Goal: Task Accomplishment & Management: Use online tool/utility

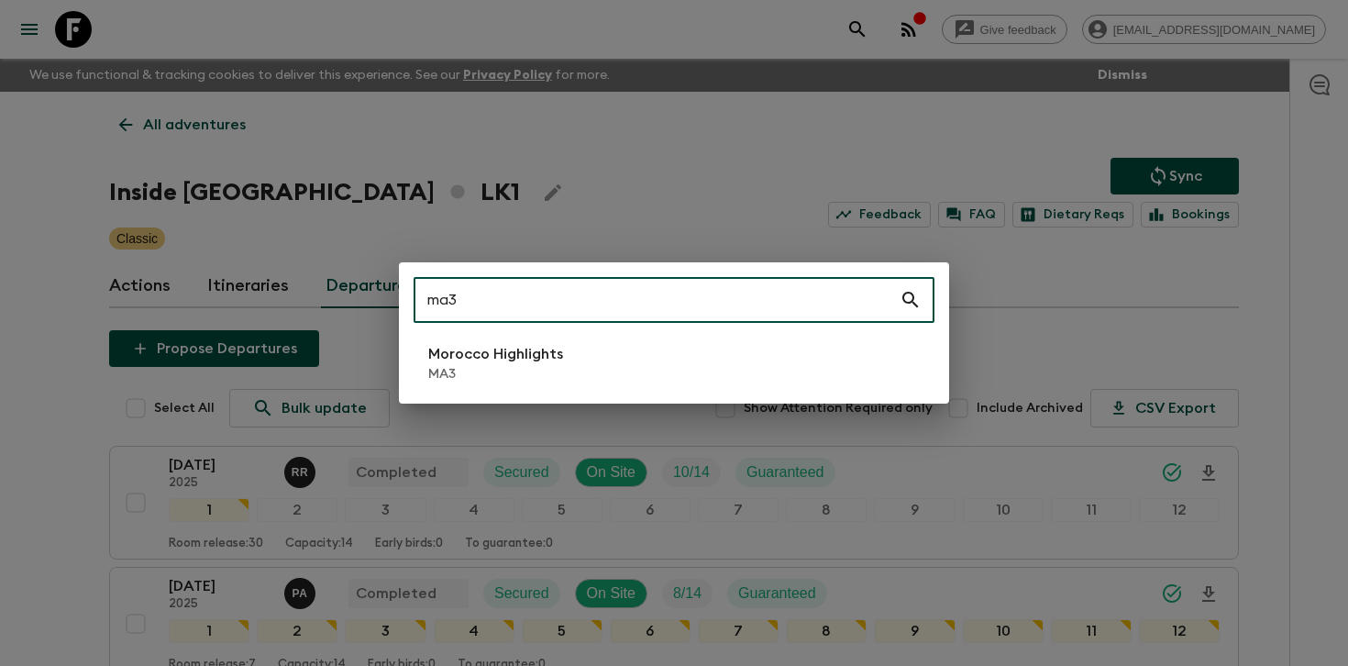
type input "ma3"
click at [481, 370] on p "MA3" at bounding box center [495, 374] width 135 height 18
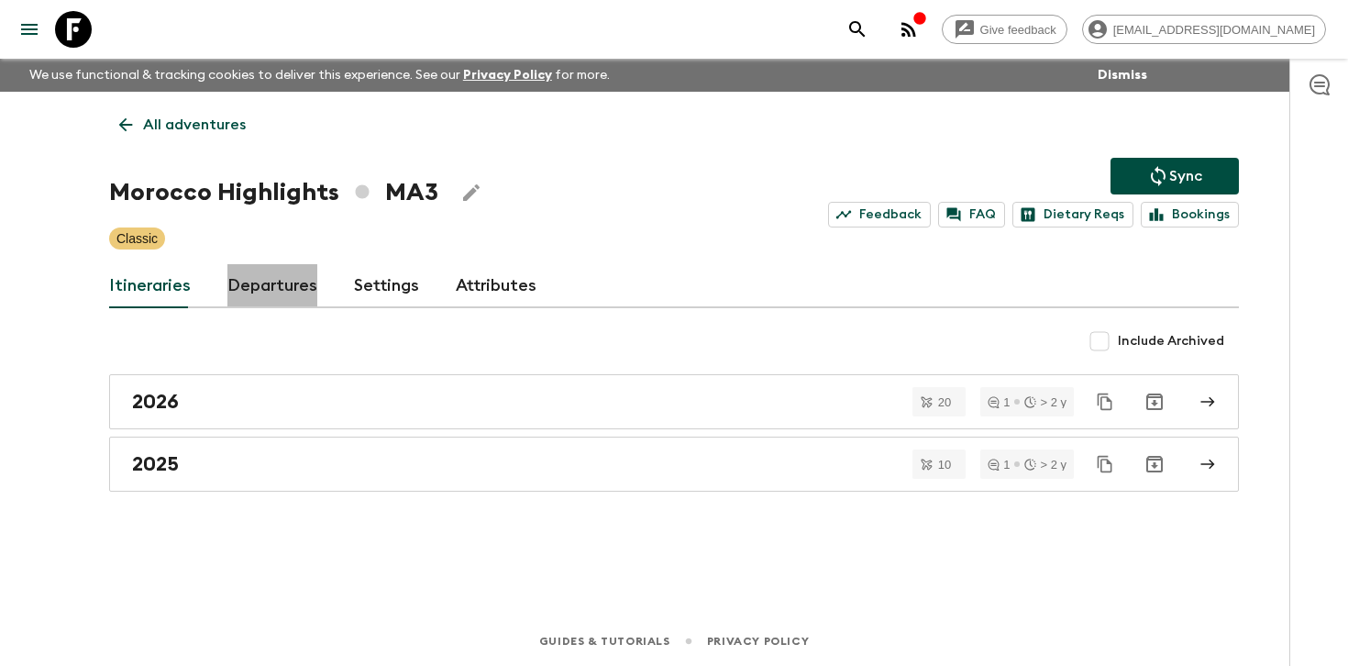
click at [252, 289] on link "Departures" at bounding box center [272, 286] width 90 height 44
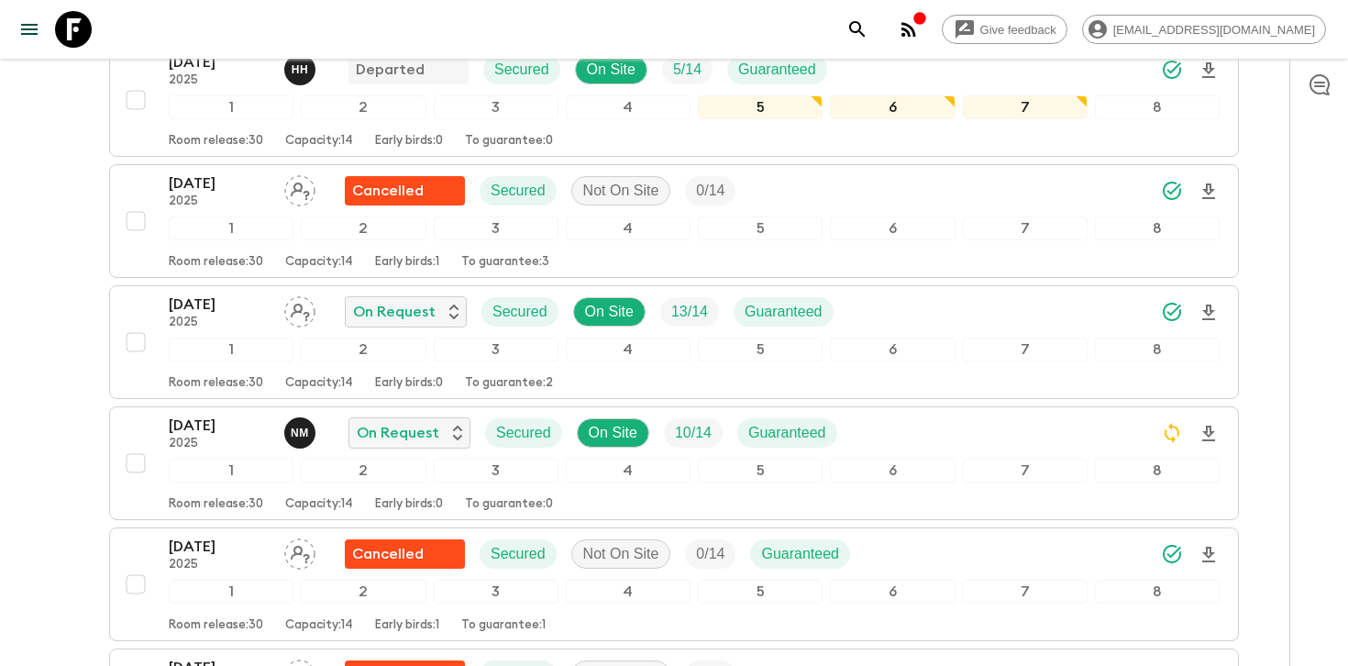
scroll to position [532, 0]
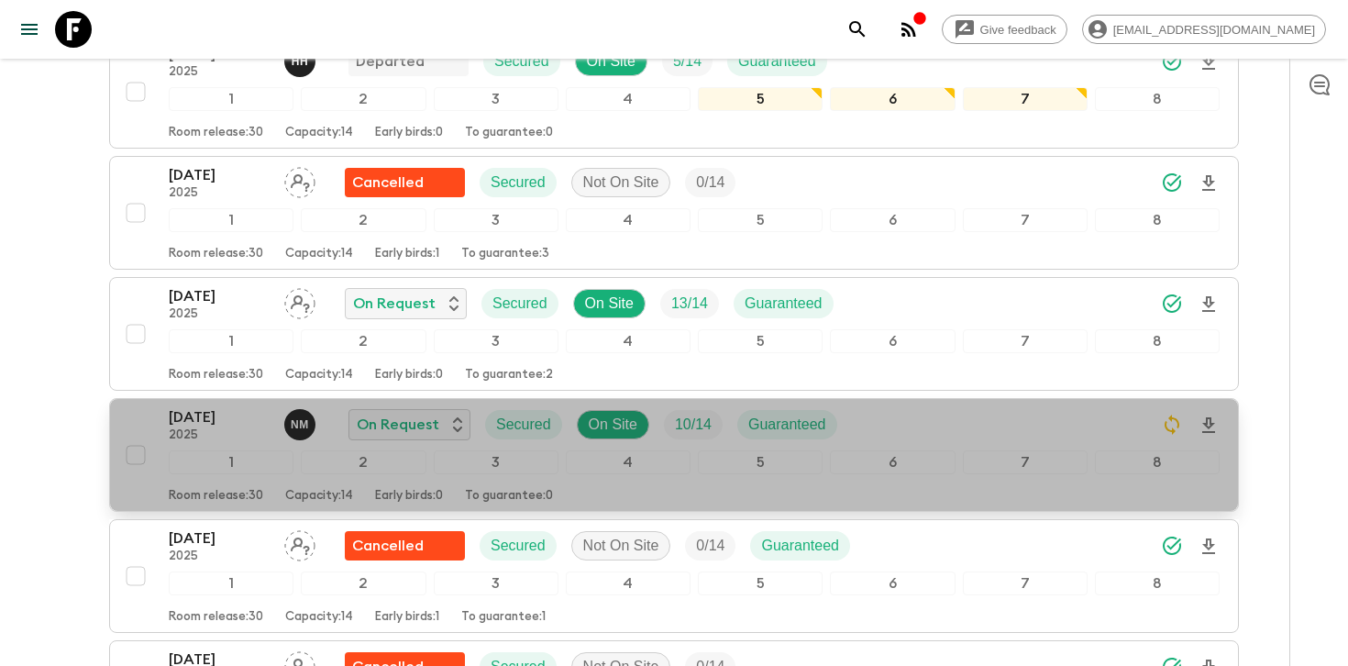
click at [951, 409] on div "[DATE] 2025 N M On Request Secured On Site 10 / 14 Guaranteed" at bounding box center [694, 424] width 1051 height 37
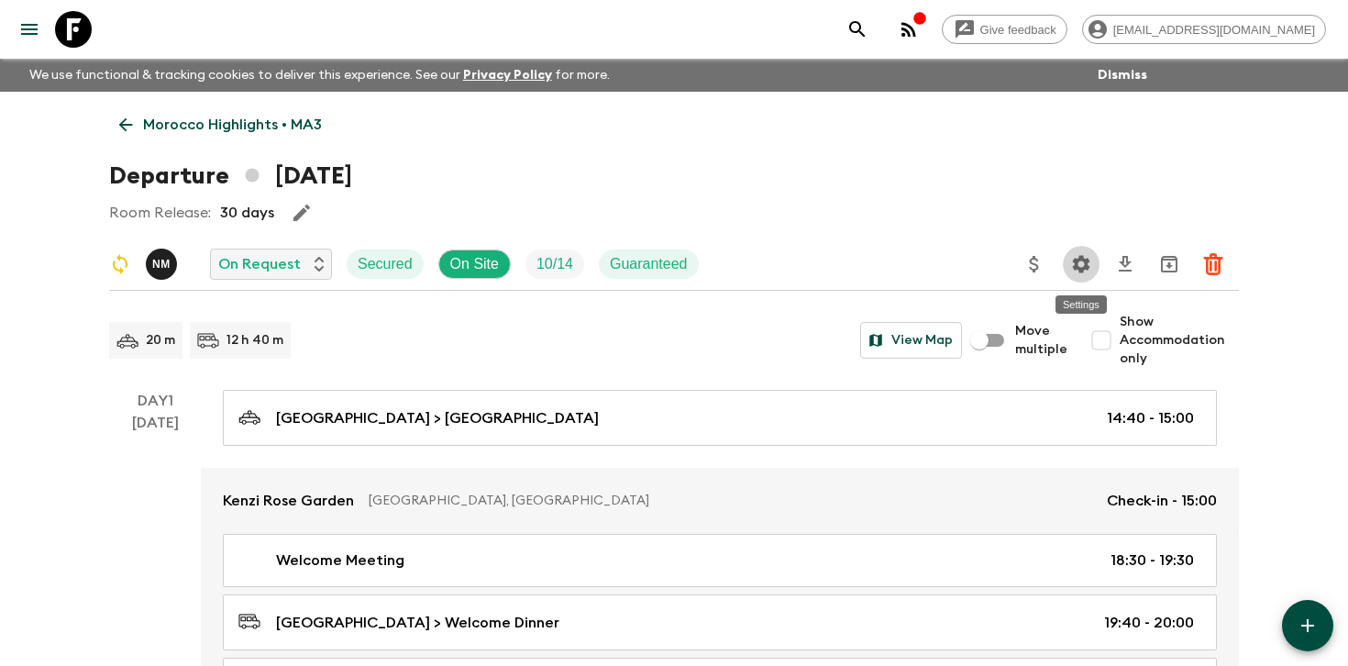
click at [1076, 262] on icon "Settings" at bounding box center [1081, 263] width 17 height 17
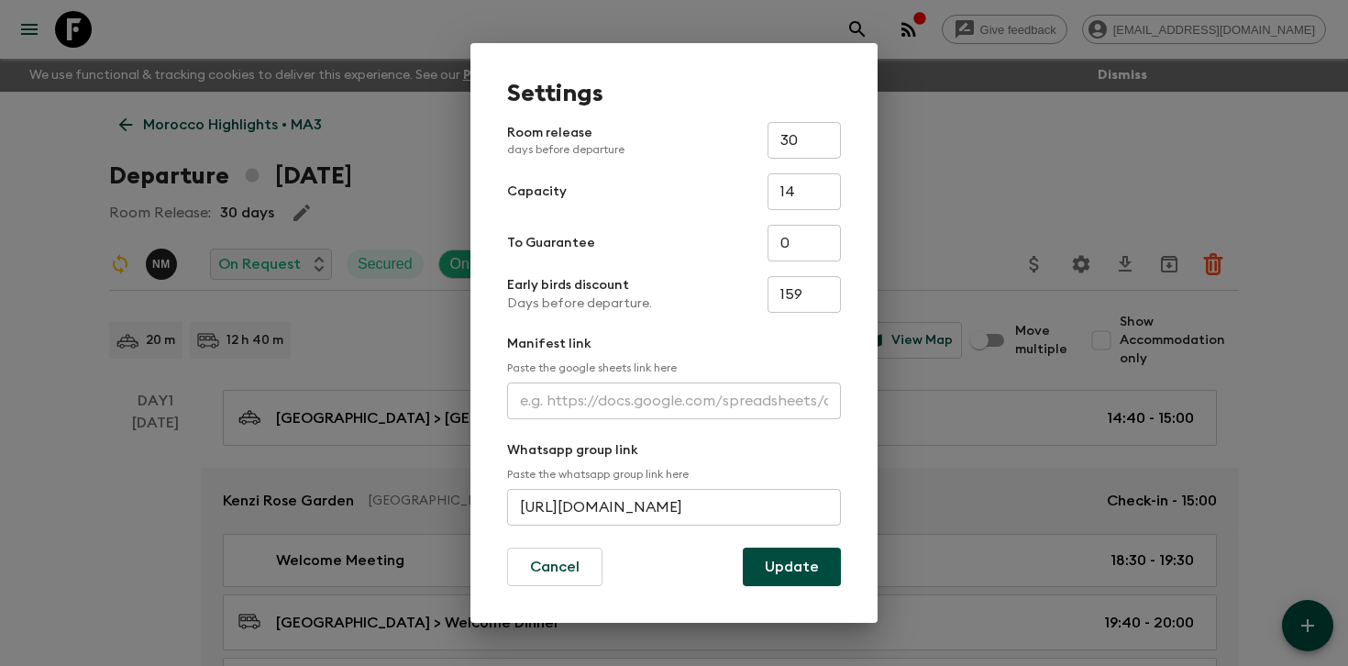
click at [567, 415] on input "text" at bounding box center [674, 400] width 334 height 37
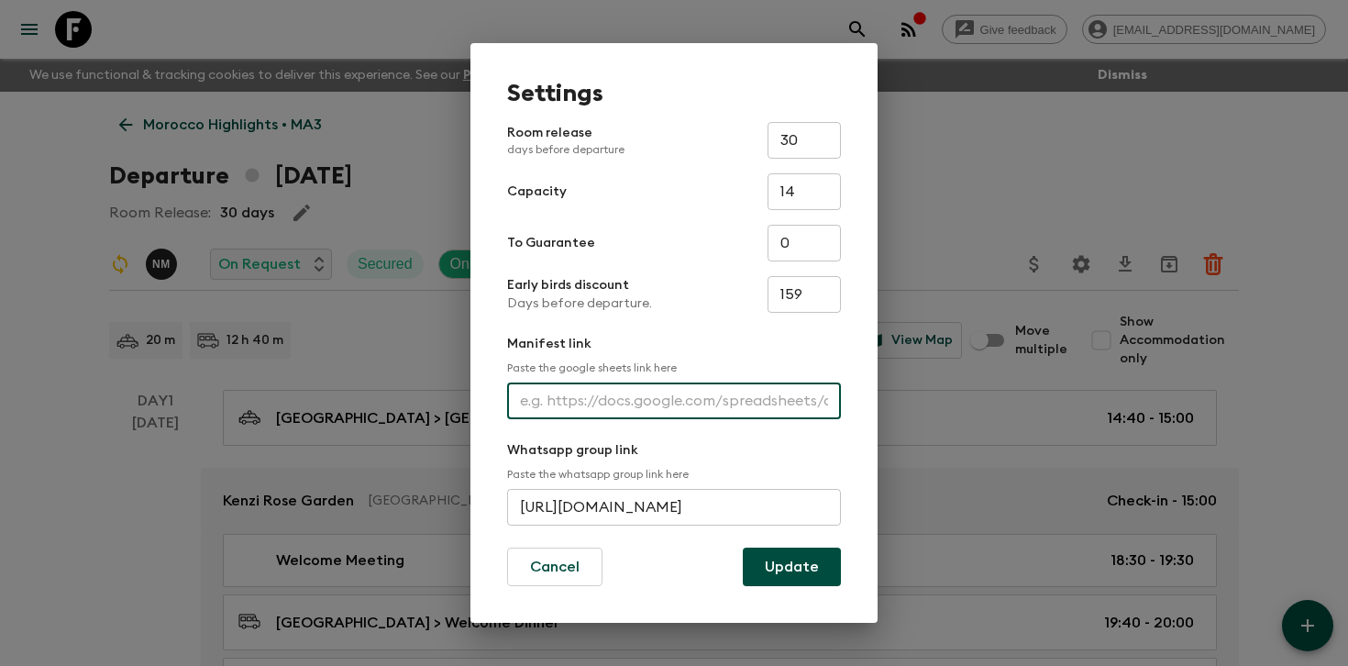
paste input "[URL][DOMAIN_NAME]"
type input "[URL][DOMAIN_NAME]"
click at [754, 567] on button "Update" at bounding box center [792, 566] width 98 height 39
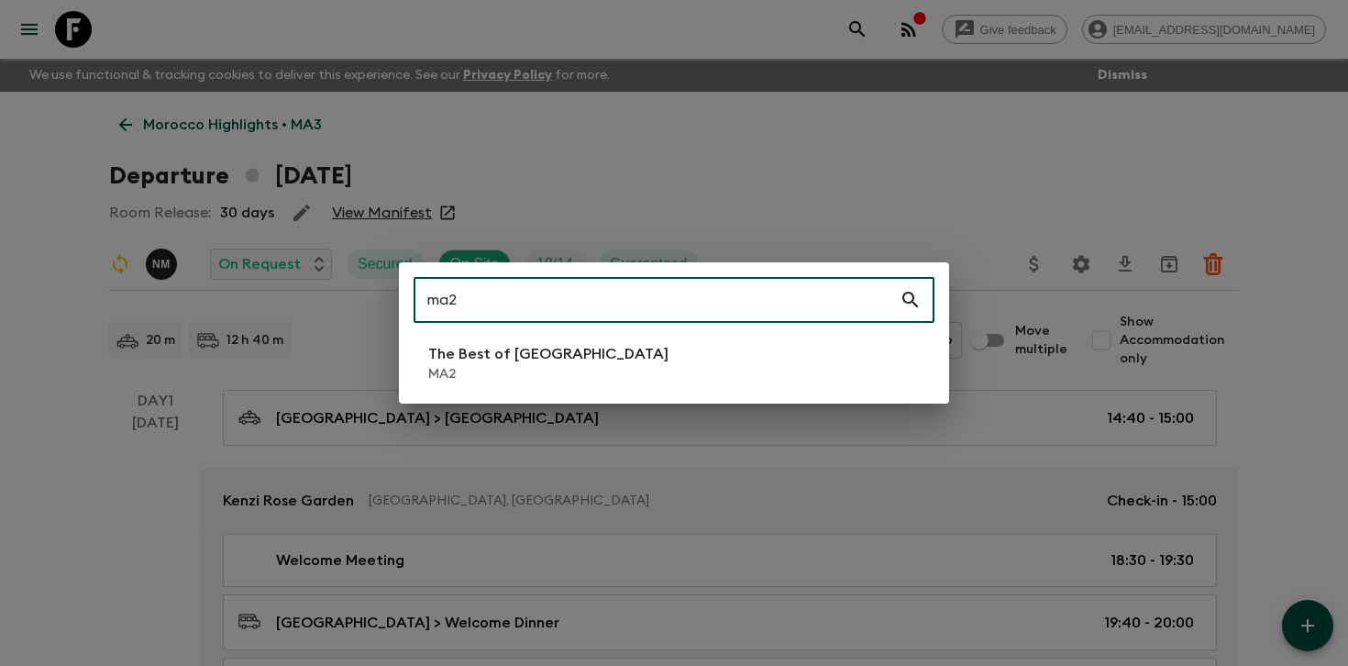
type input "ma2"
click at [528, 348] on p "The Best of [GEOGRAPHIC_DATA]" at bounding box center [548, 354] width 240 height 22
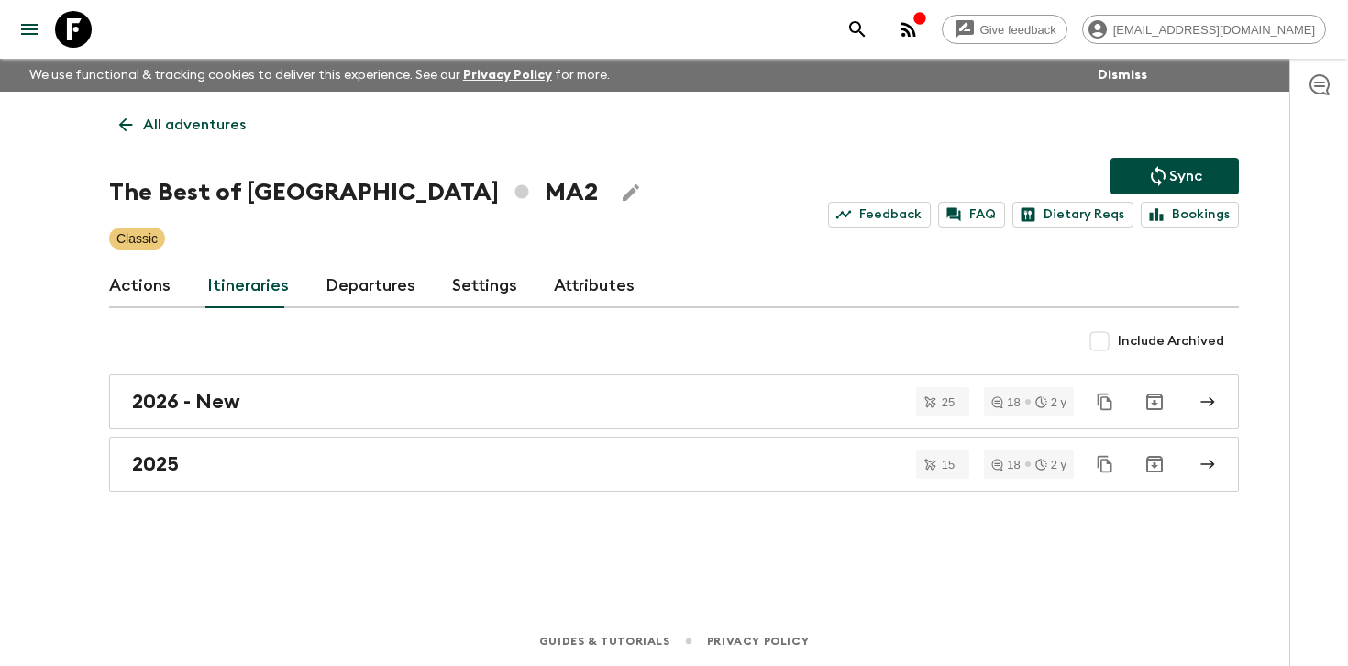
click at [365, 278] on link "Departures" at bounding box center [371, 286] width 90 height 44
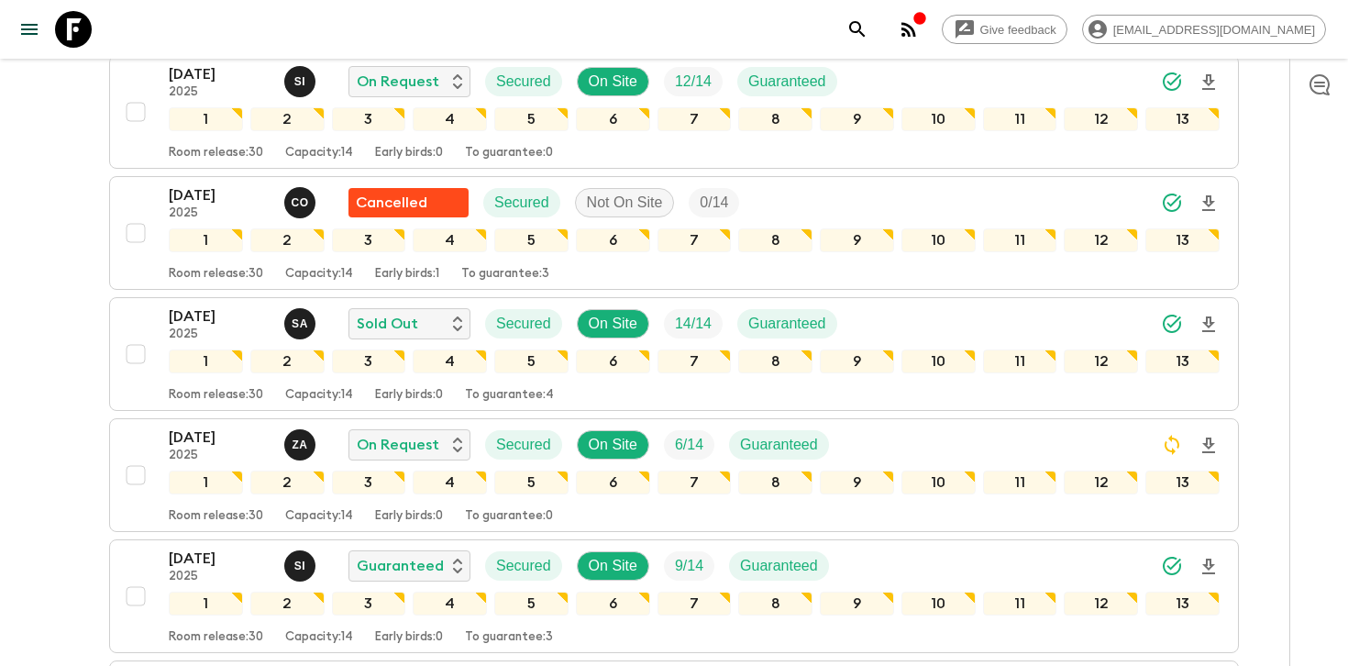
scroll to position [658, 0]
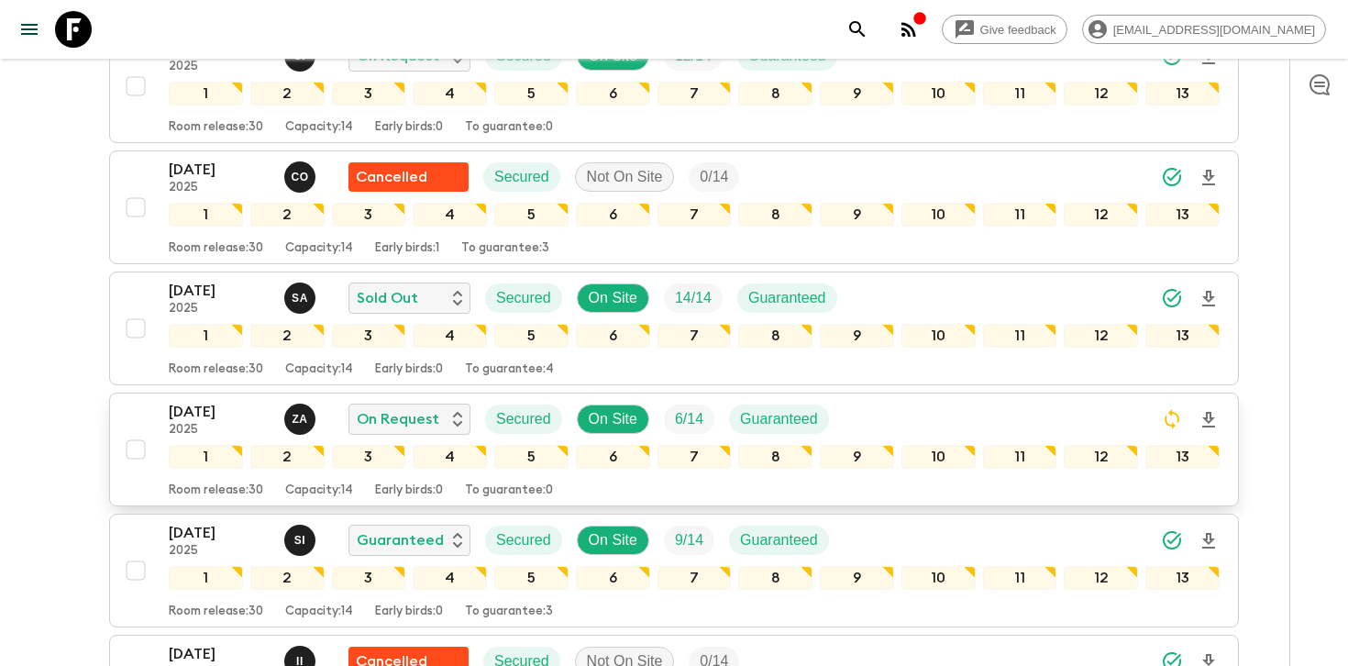
click at [1100, 423] on div "[DATE] 2025 Z A On Request Secured On Site 6 / 14 Guaranteed" at bounding box center [694, 419] width 1051 height 37
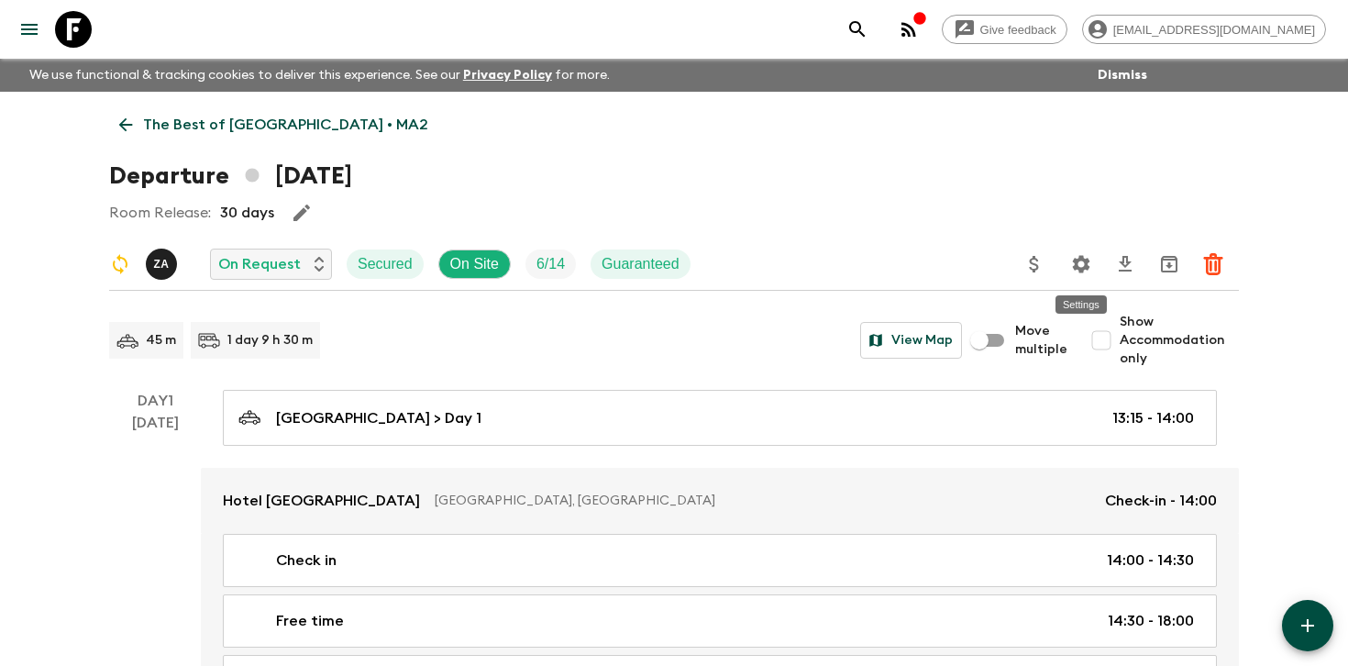
click at [1082, 259] on icon "Settings" at bounding box center [1081, 263] width 17 height 17
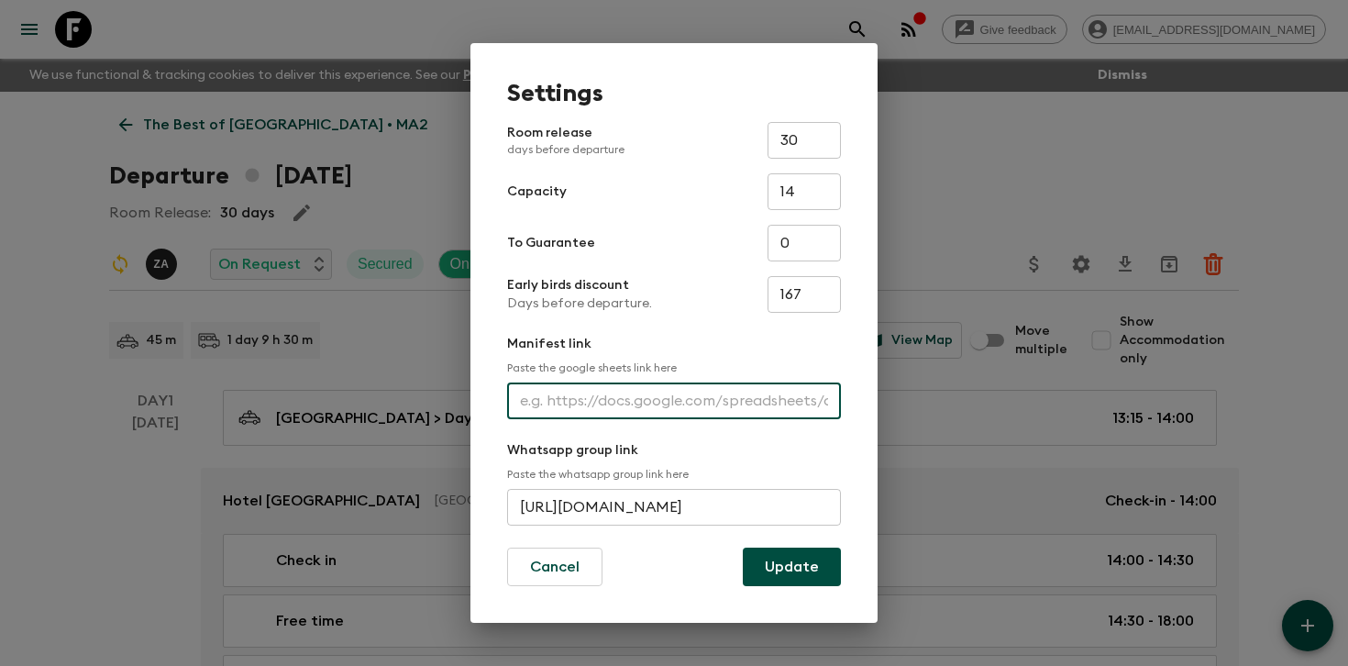
click at [638, 397] on input "text" at bounding box center [674, 400] width 334 height 37
paste input "[URL][DOMAIN_NAME]"
type input "[URL][DOMAIN_NAME]"
click at [792, 565] on button "Update" at bounding box center [792, 566] width 98 height 39
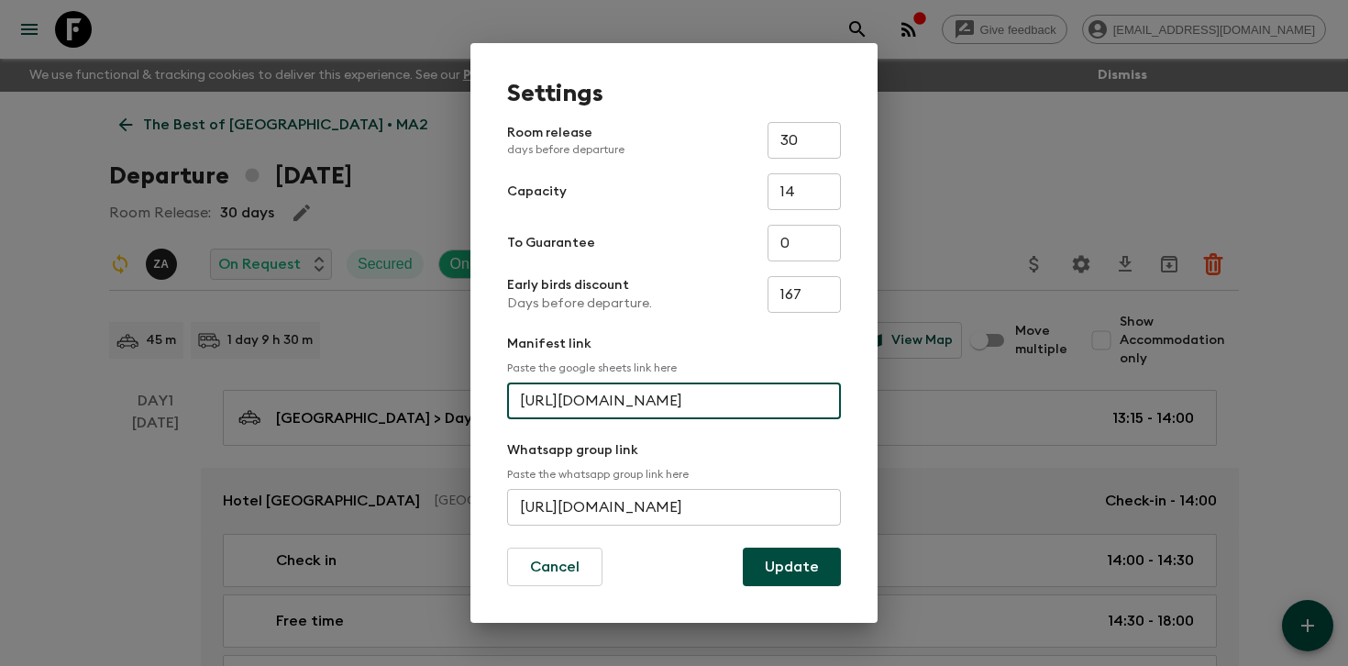
scroll to position [0, 0]
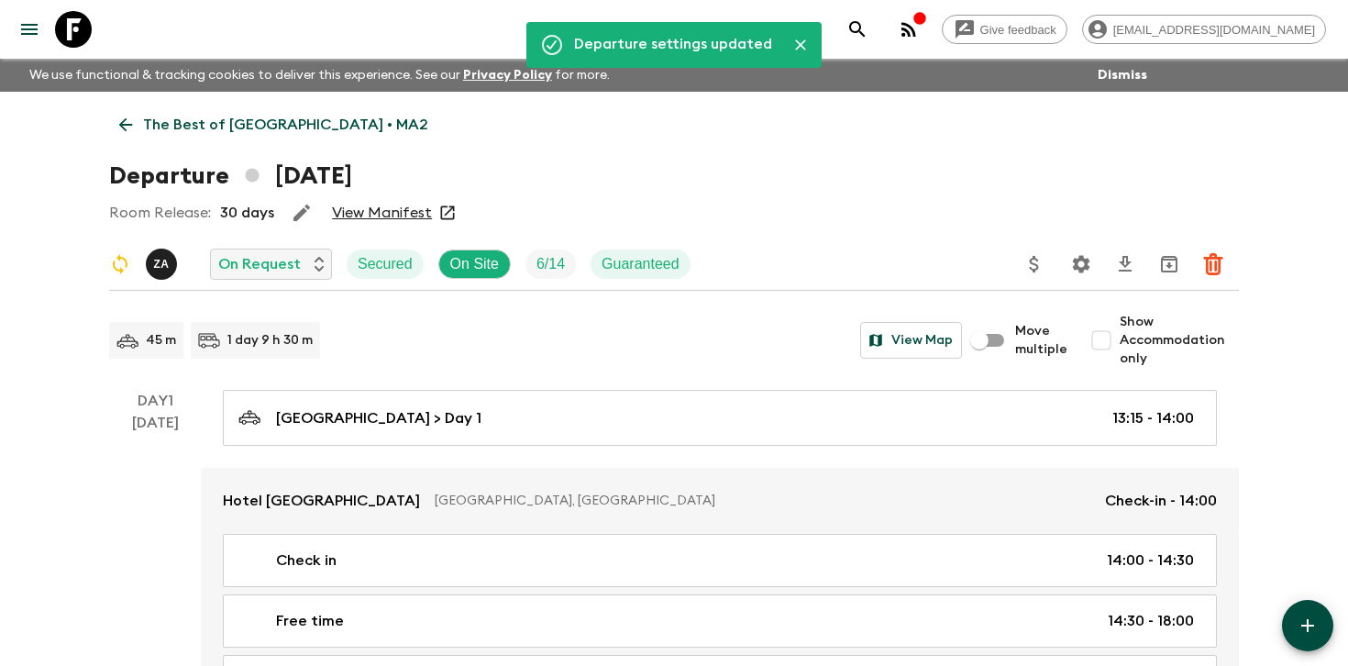
click at [359, 206] on link "View Manifest" at bounding box center [382, 213] width 100 height 18
